Goal: Transaction & Acquisition: Purchase product/service

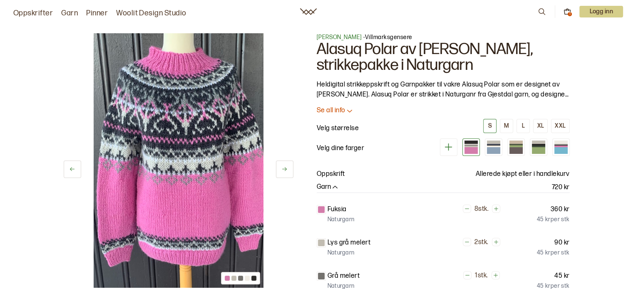
click at [563, 149] on div at bounding box center [560, 150] width 13 height 7
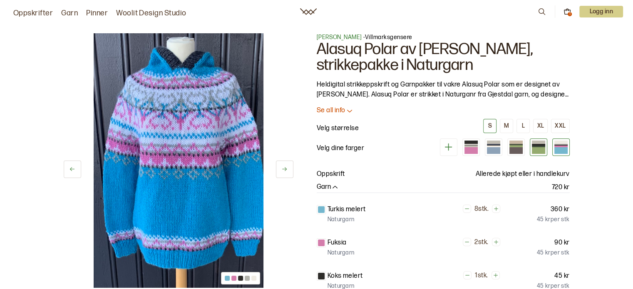
click at [546, 146] on div at bounding box center [538, 147] width 17 height 17
click at [541, 146] on div at bounding box center [538, 147] width 13 height 2
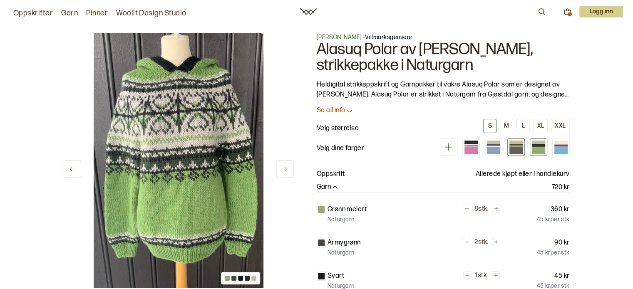
click at [518, 148] on div at bounding box center [515, 150] width 13 height 7
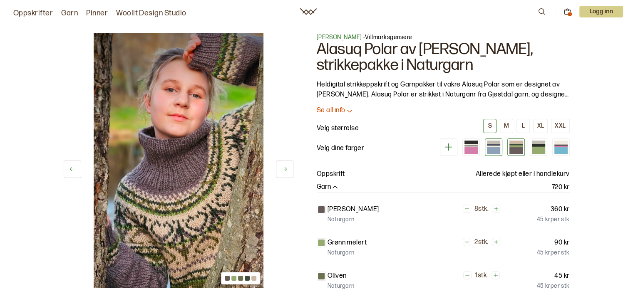
click at [494, 148] on div at bounding box center [493, 150] width 13 height 7
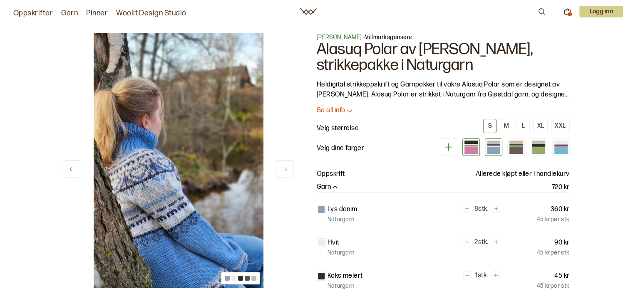
click at [476, 148] on div at bounding box center [470, 150] width 13 height 7
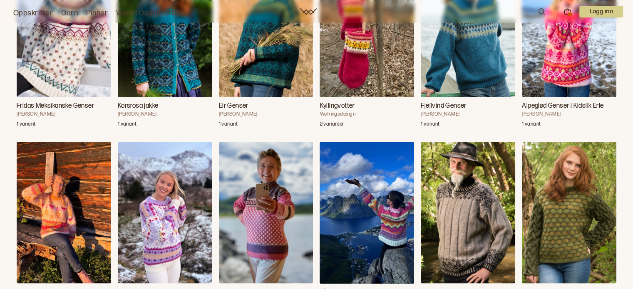
scroll to position [1669, 0]
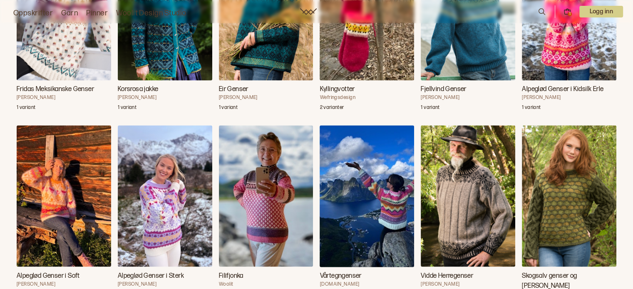
click at [48, 43] on img "Fridas Meksikanske Genser" at bounding box center [64, 9] width 94 height 141
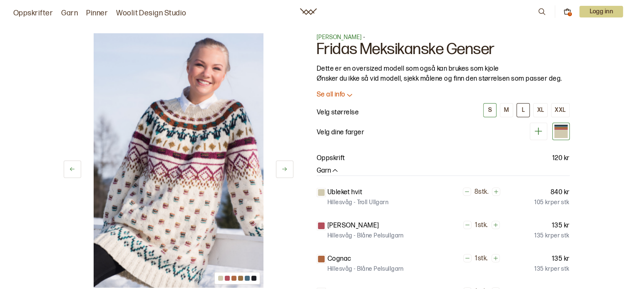
click at [525, 109] on div "L" at bounding box center [523, 110] width 3 height 7
click at [347, 93] on icon at bounding box center [349, 95] width 8 height 8
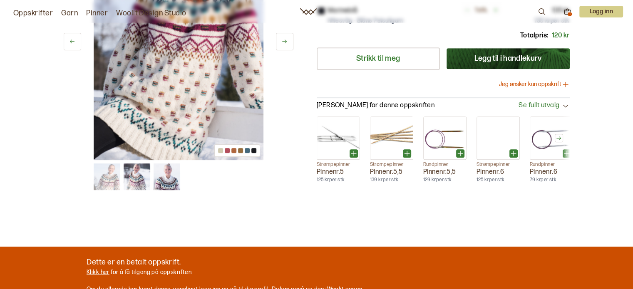
scroll to position [488, 0]
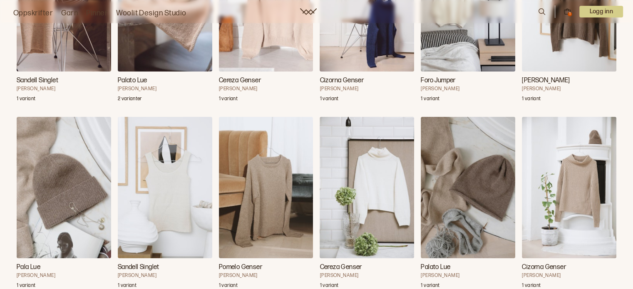
scroll to position [5667, 0]
